Goal: Complete application form

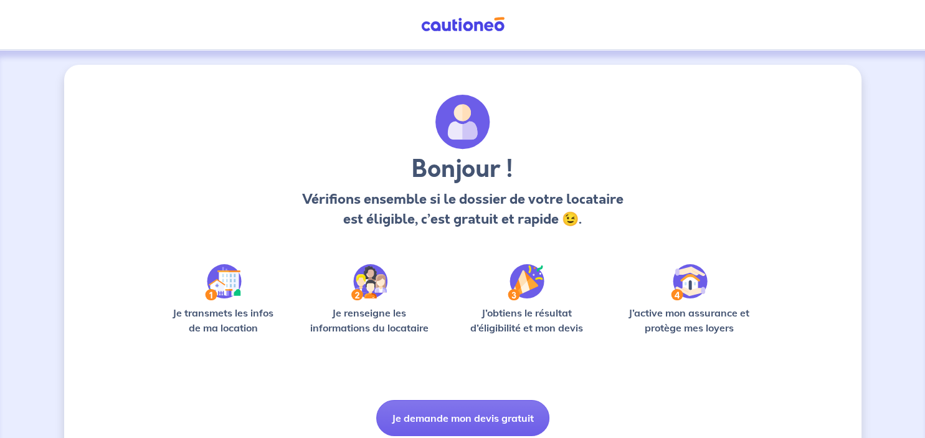
scroll to position [47, 0]
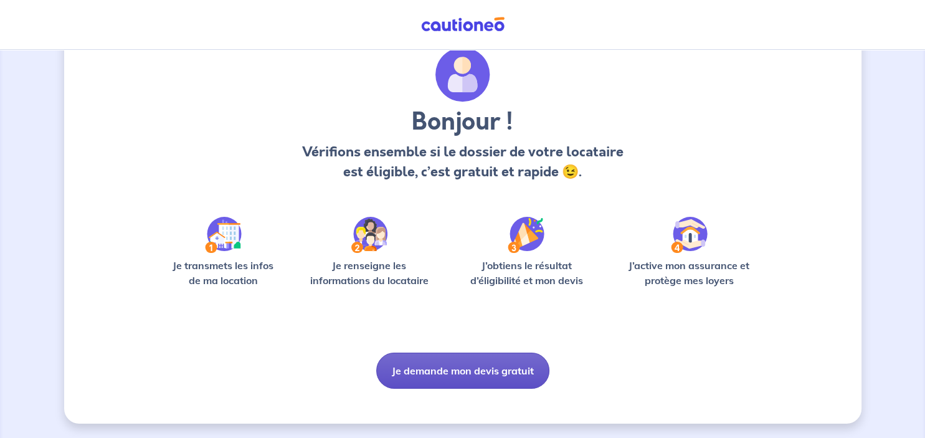
click at [477, 366] on button "Je demande mon devis gratuit" at bounding box center [462, 371] width 173 height 36
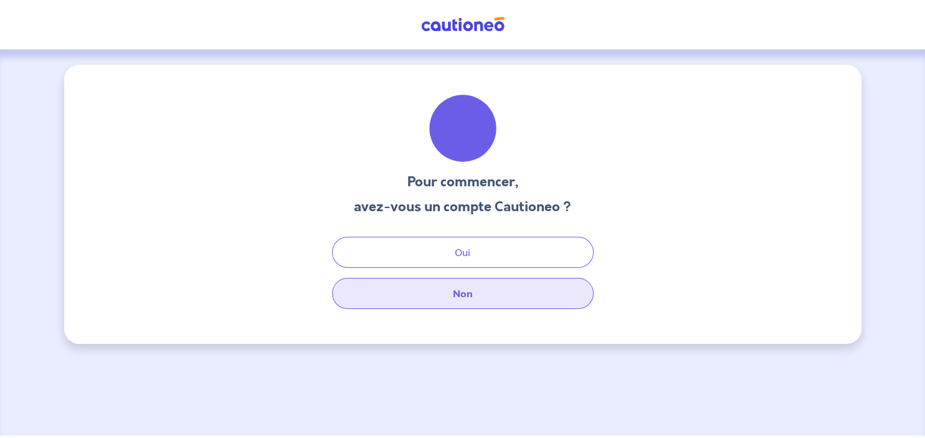
click at [439, 287] on button "Non" at bounding box center [463, 293] width 262 height 31
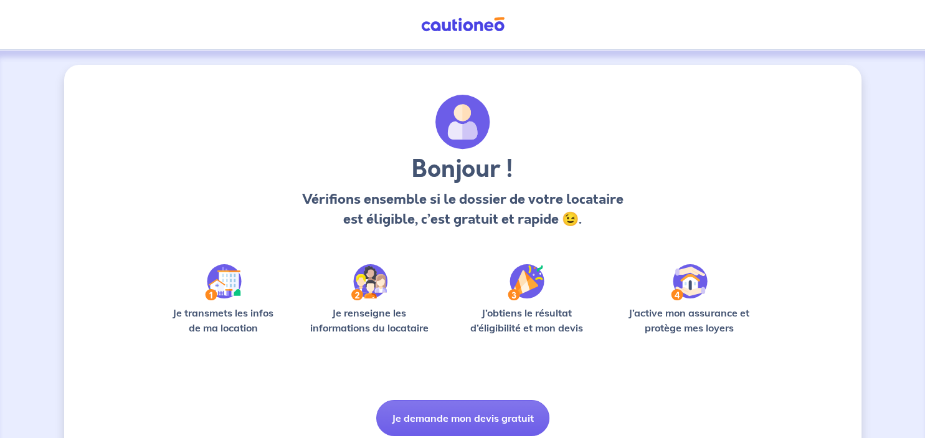
scroll to position [47, 0]
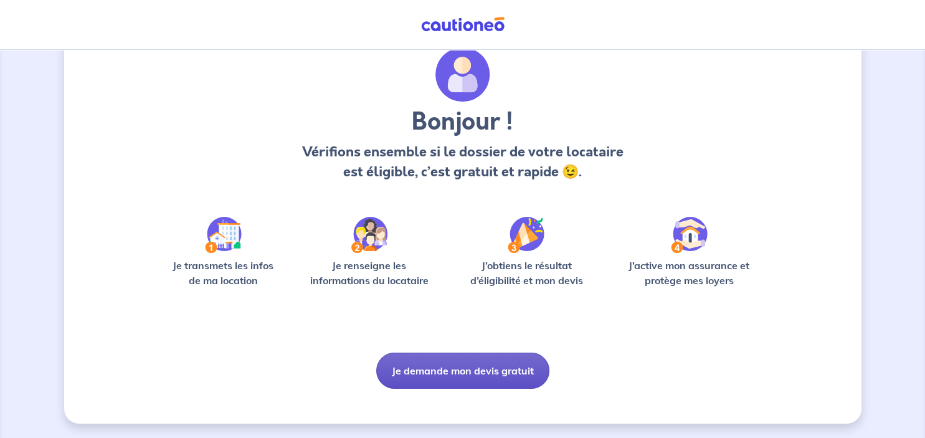
click at [454, 361] on button "Je demande mon devis gratuit" at bounding box center [462, 371] width 173 height 36
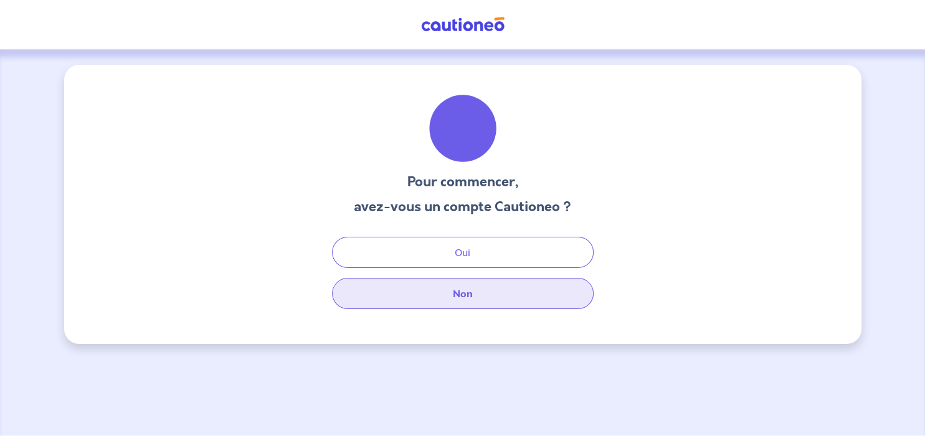
click at [439, 298] on button "Non" at bounding box center [463, 293] width 262 height 31
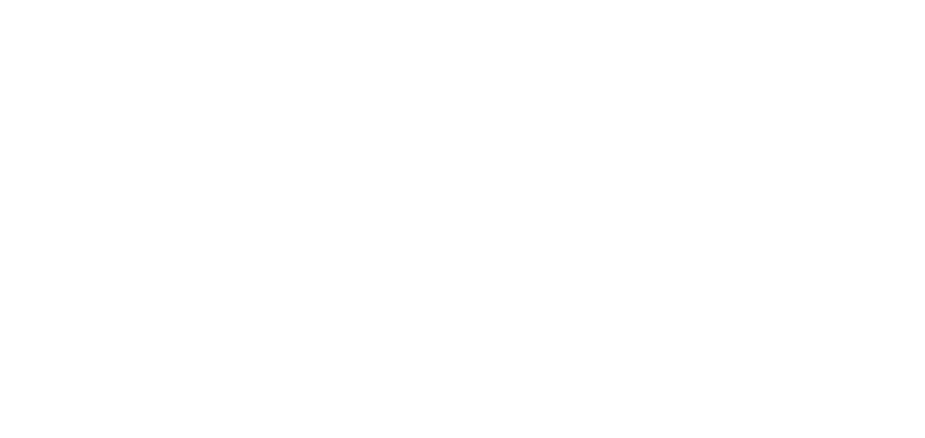
select select "FR"
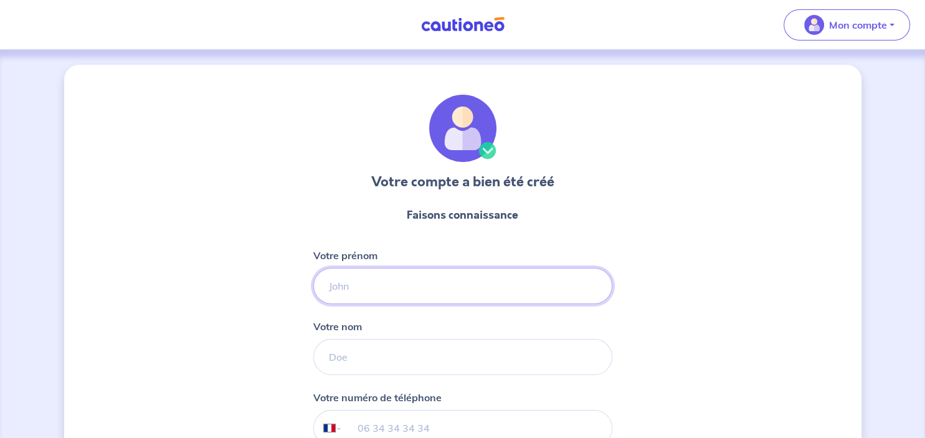
click at [371, 291] on input "Votre prénom" at bounding box center [462, 286] width 299 height 36
type input "fabien"
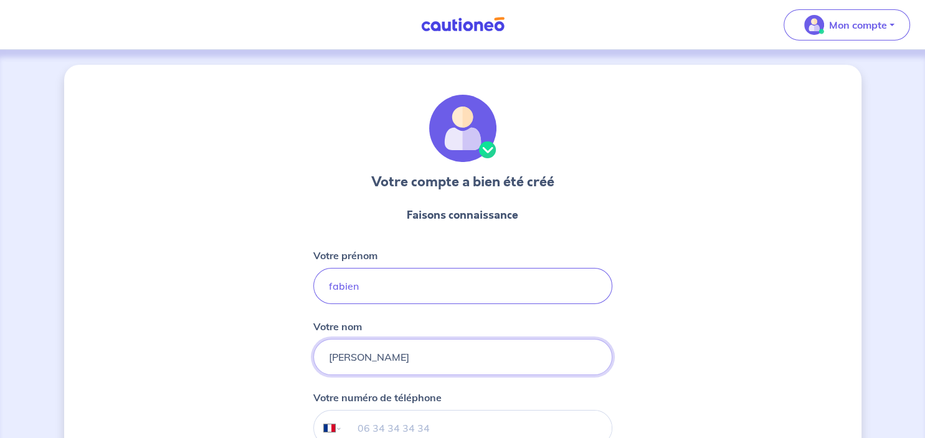
type input "[PERSON_NAME]"
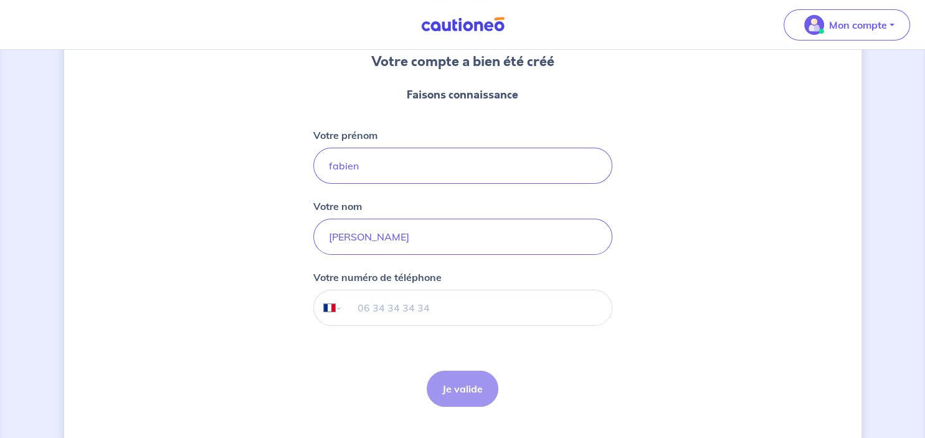
scroll to position [148, 0]
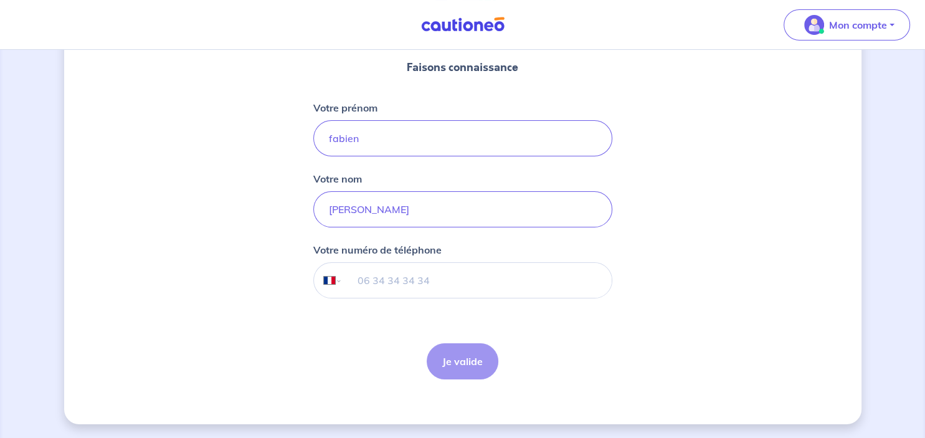
click at [476, 360] on div "Je valide Je valide" at bounding box center [463, 361] width 72 height 36
click at [436, 287] on input "tel" at bounding box center [476, 280] width 269 height 35
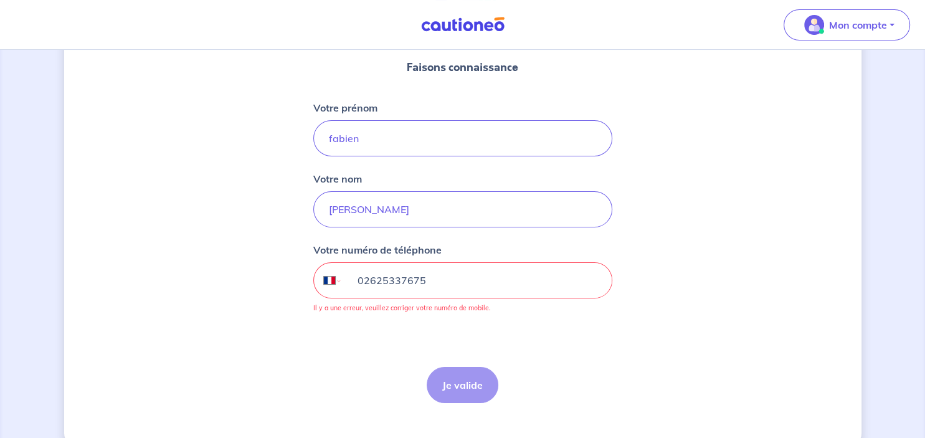
click at [369, 278] on input "02625337675" at bounding box center [476, 280] width 269 height 35
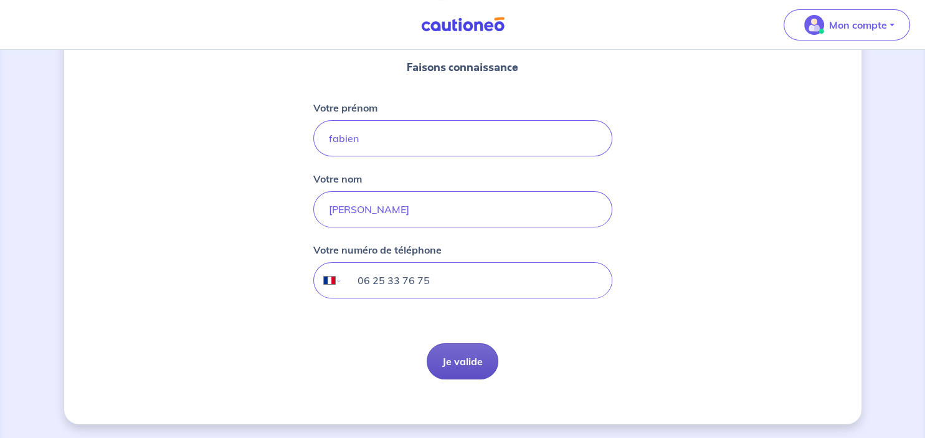
type input "06 25 33 76 75"
click at [450, 355] on button "Je valide" at bounding box center [463, 361] width 72 height 36
click at [448, 355] on div "Je valide Je valide" at bounding box center [462, 361] width 87 height 36
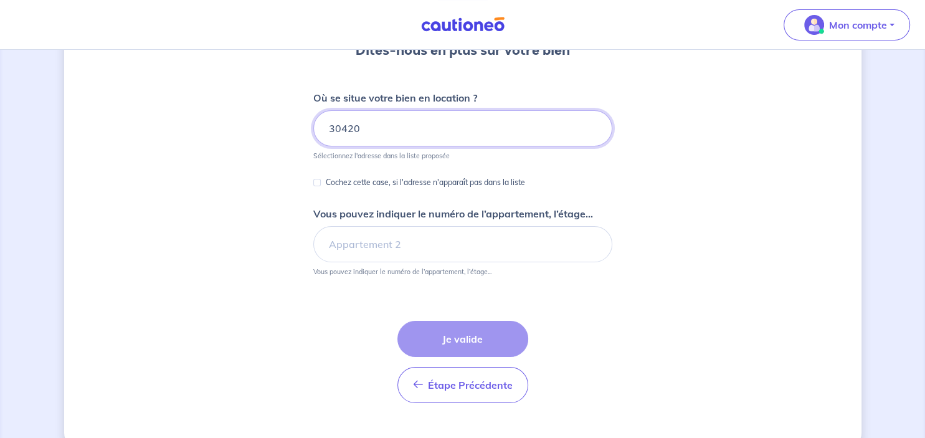
scroll to position [155, 0]
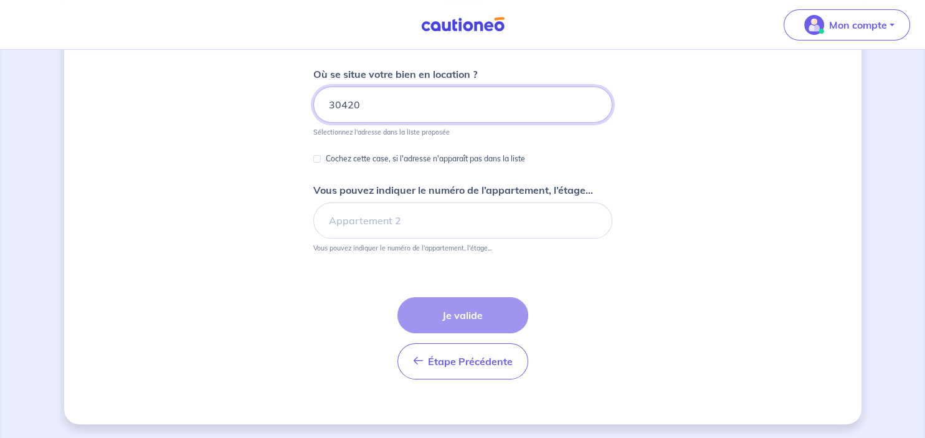
type input "30420"
